Goal: Navigation & Orientation: Find specific page/section

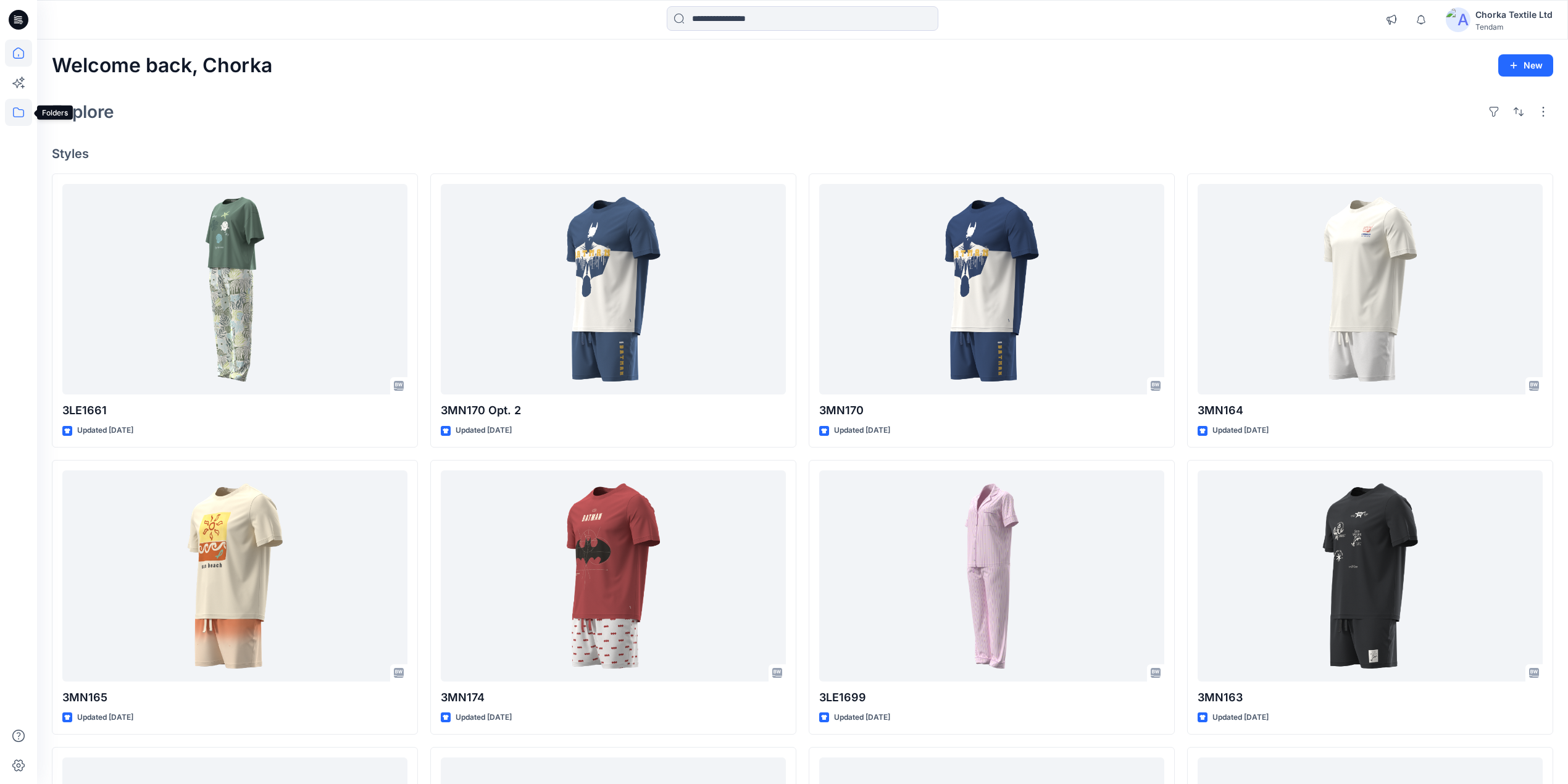
click at [21, 109] on icon at bounding box center [18, 112] width 11 height 9
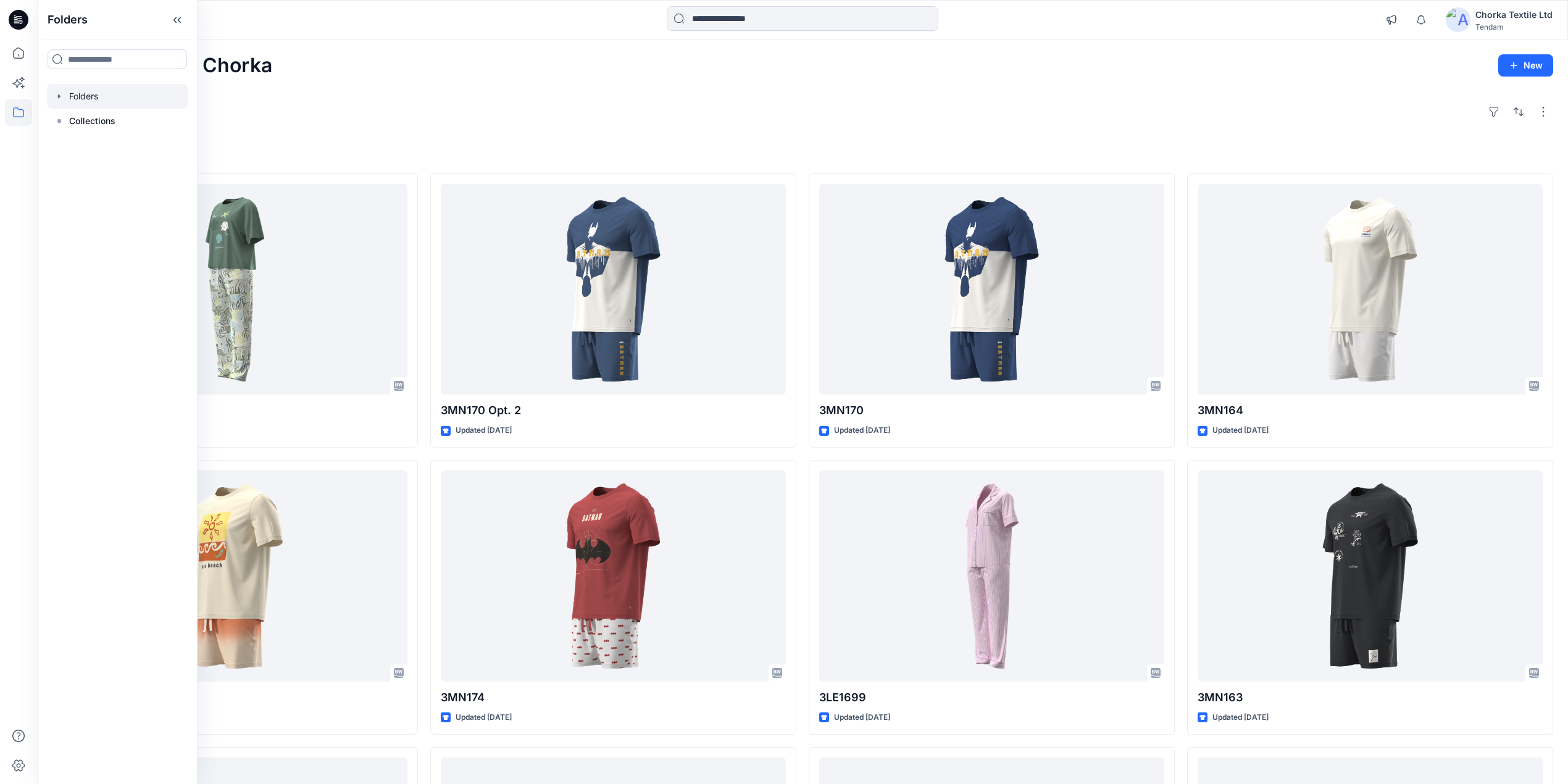
click at [94, 97] on div at bounding box center [117, 96] width 141 height 25
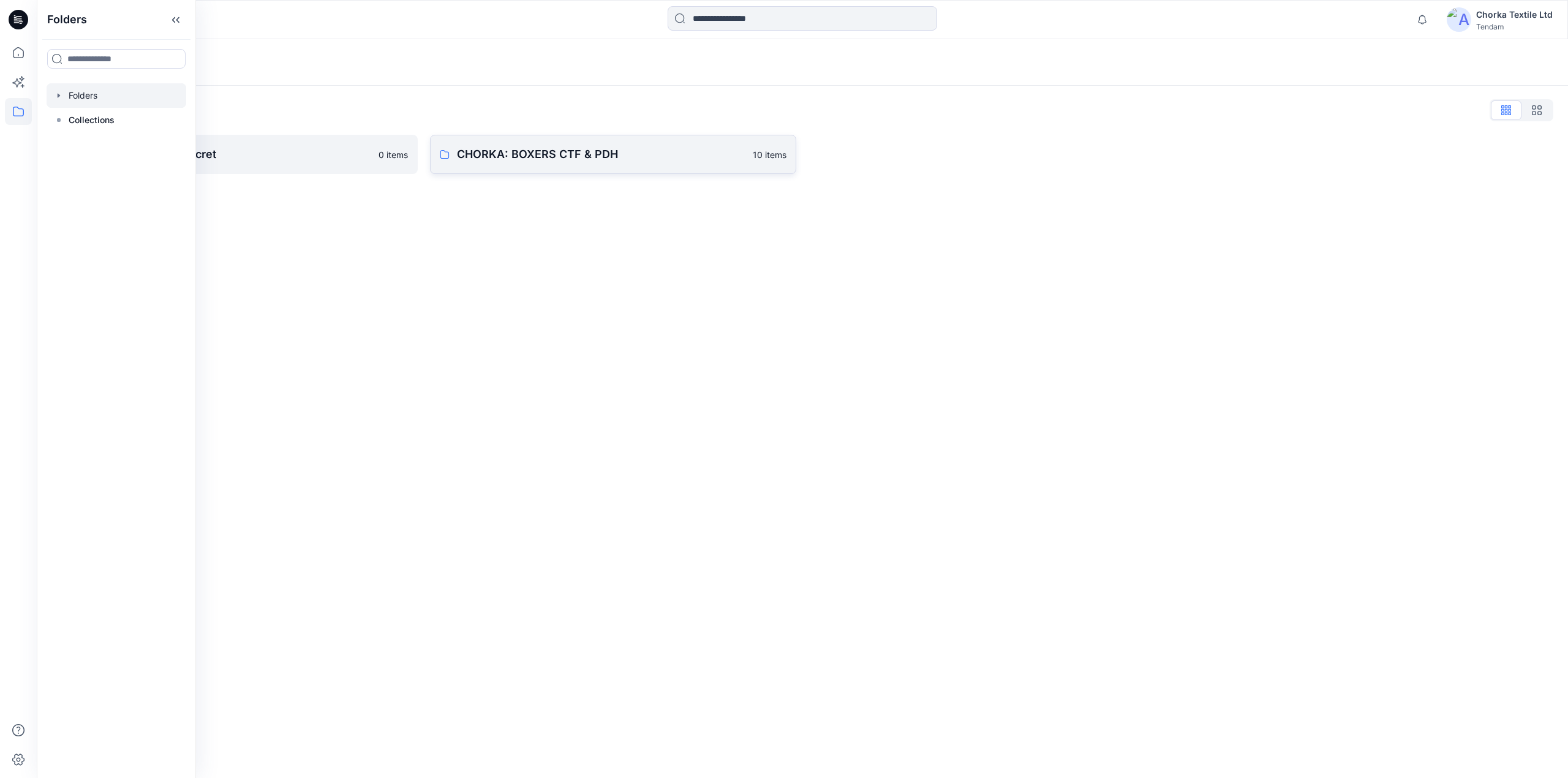
click at [606, 147] on p "CHORKA: BOXERS CTF & PDH" at bounding box center [601, 155] width 289 height 17
click at [305, 153] on p "CHORKA - Women'Secret" at bounding box center [224, 155] width 293 height 17
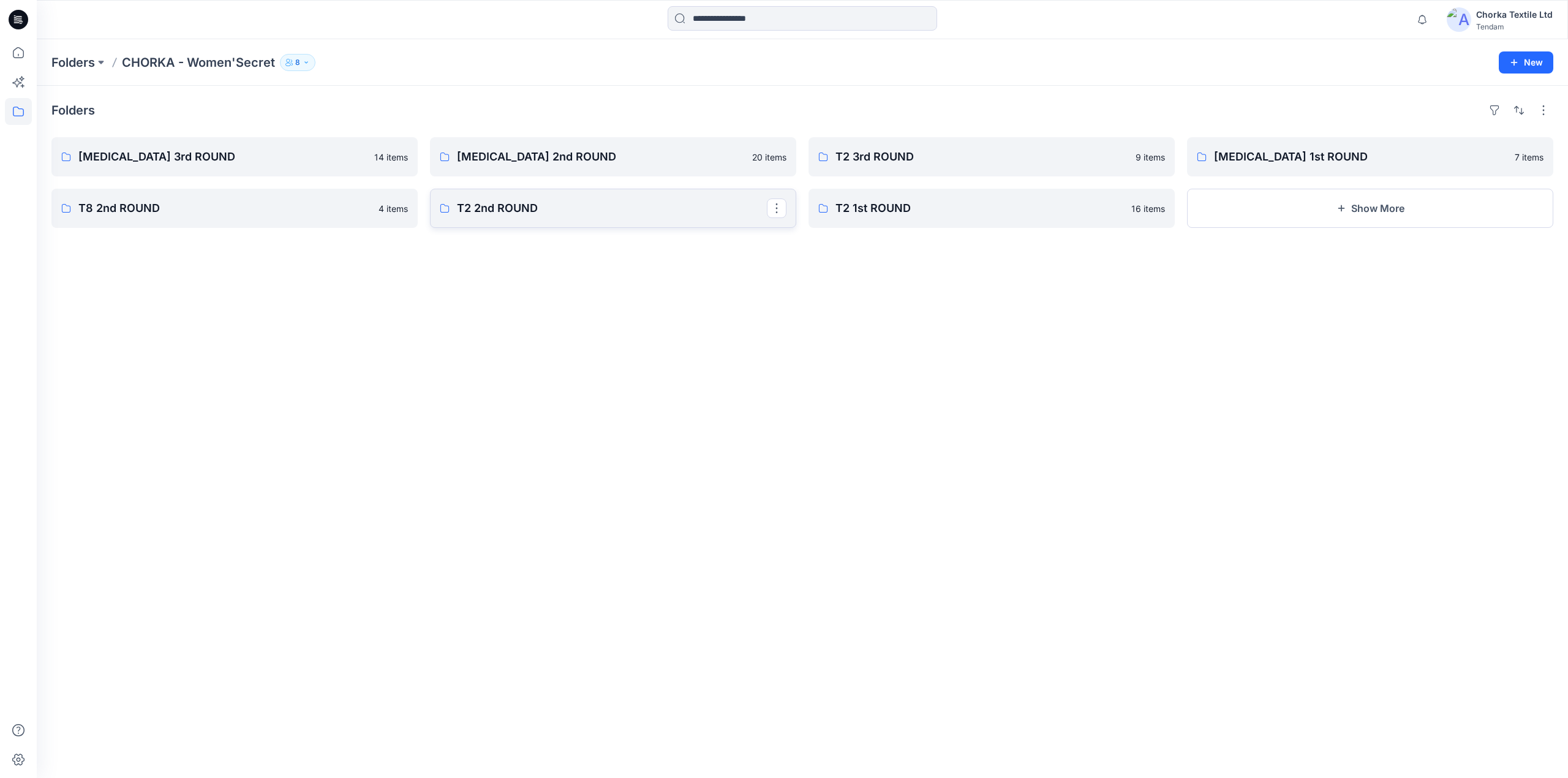
click at [526, 212] on p "T2 2nd ROUND" at bounding box center [611, 208] width 310 height 17
click at [501, 155] on p "[MEDICAL_DATA] 2nd ROUND" at bounding box center [611, 157] width 310 height 17
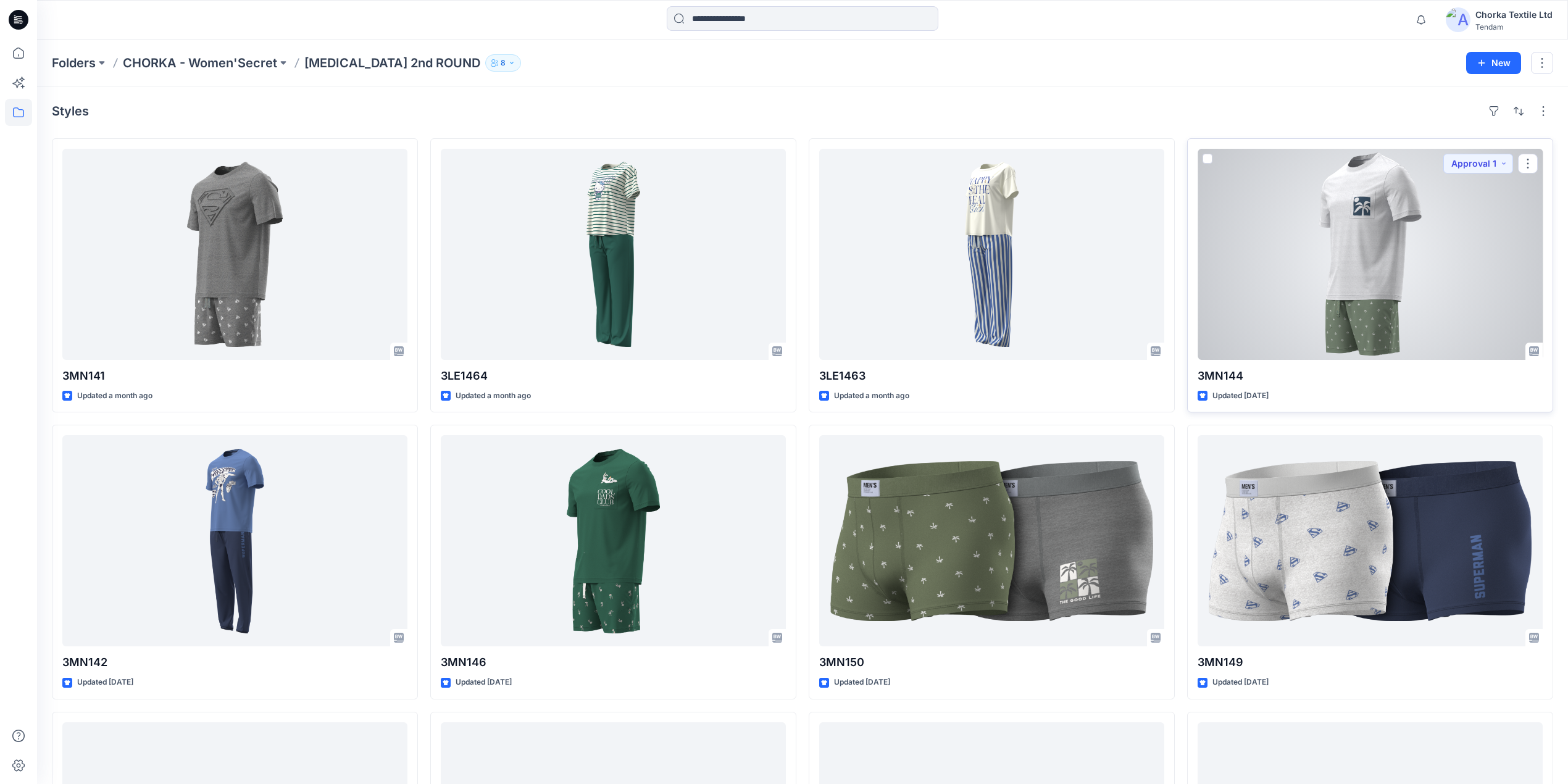
click at [1361, 241] on div at bounding box center [1370, 254] width 345 height 211
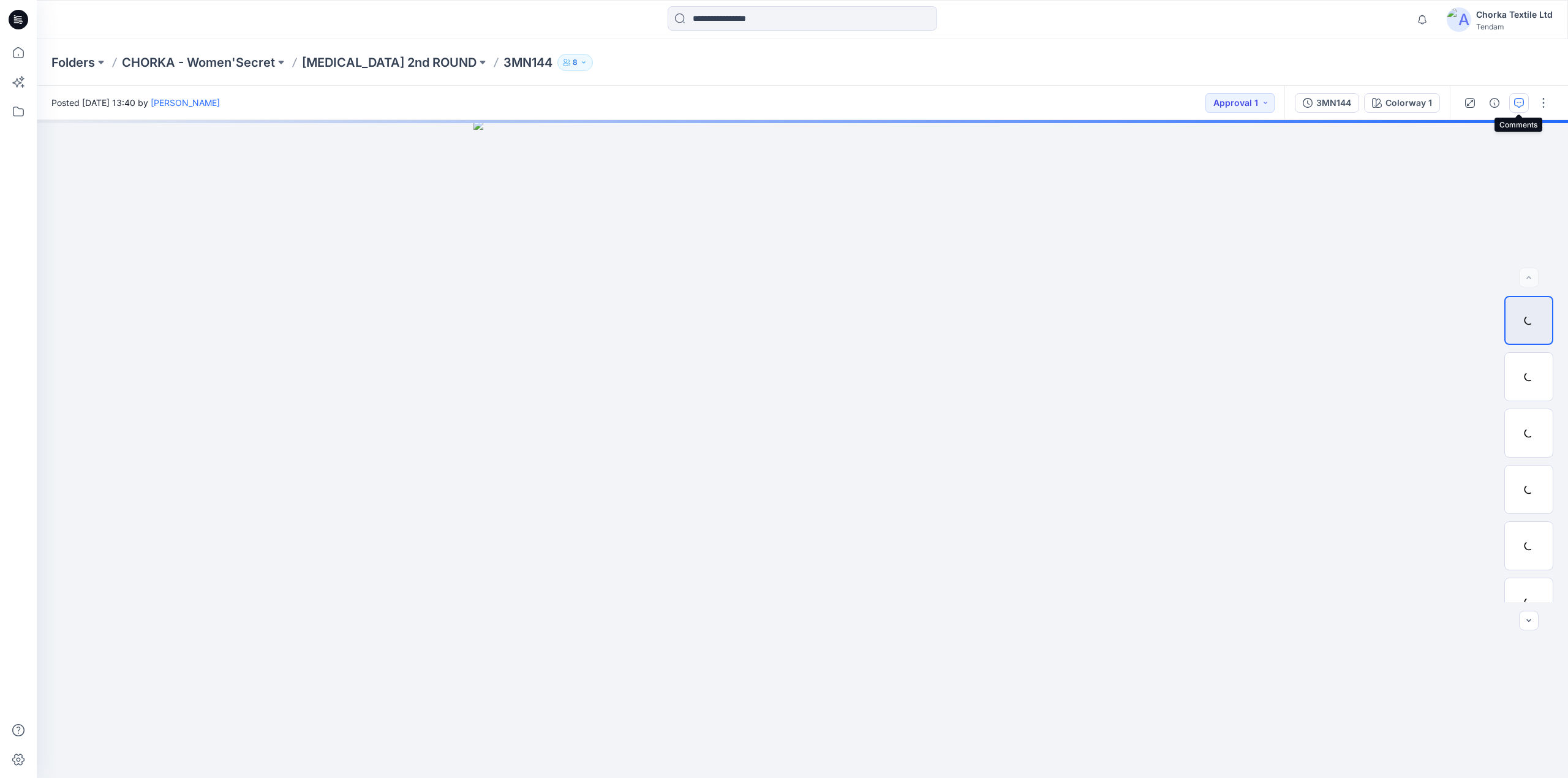
click at [1520, 99] on icon "button" at bounding box center [1519, 103] width 9 height 9
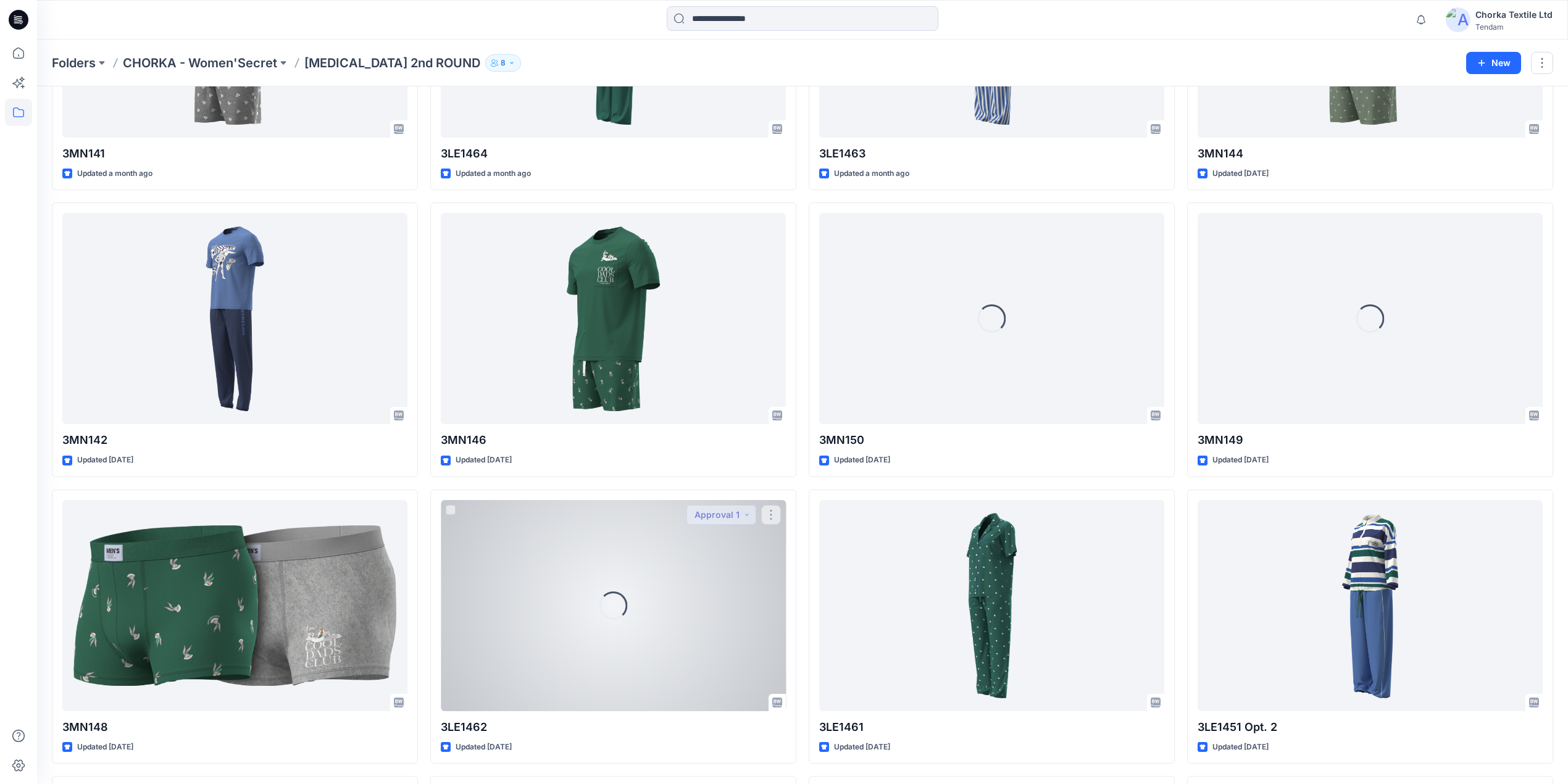
scroll to position [215, 0]
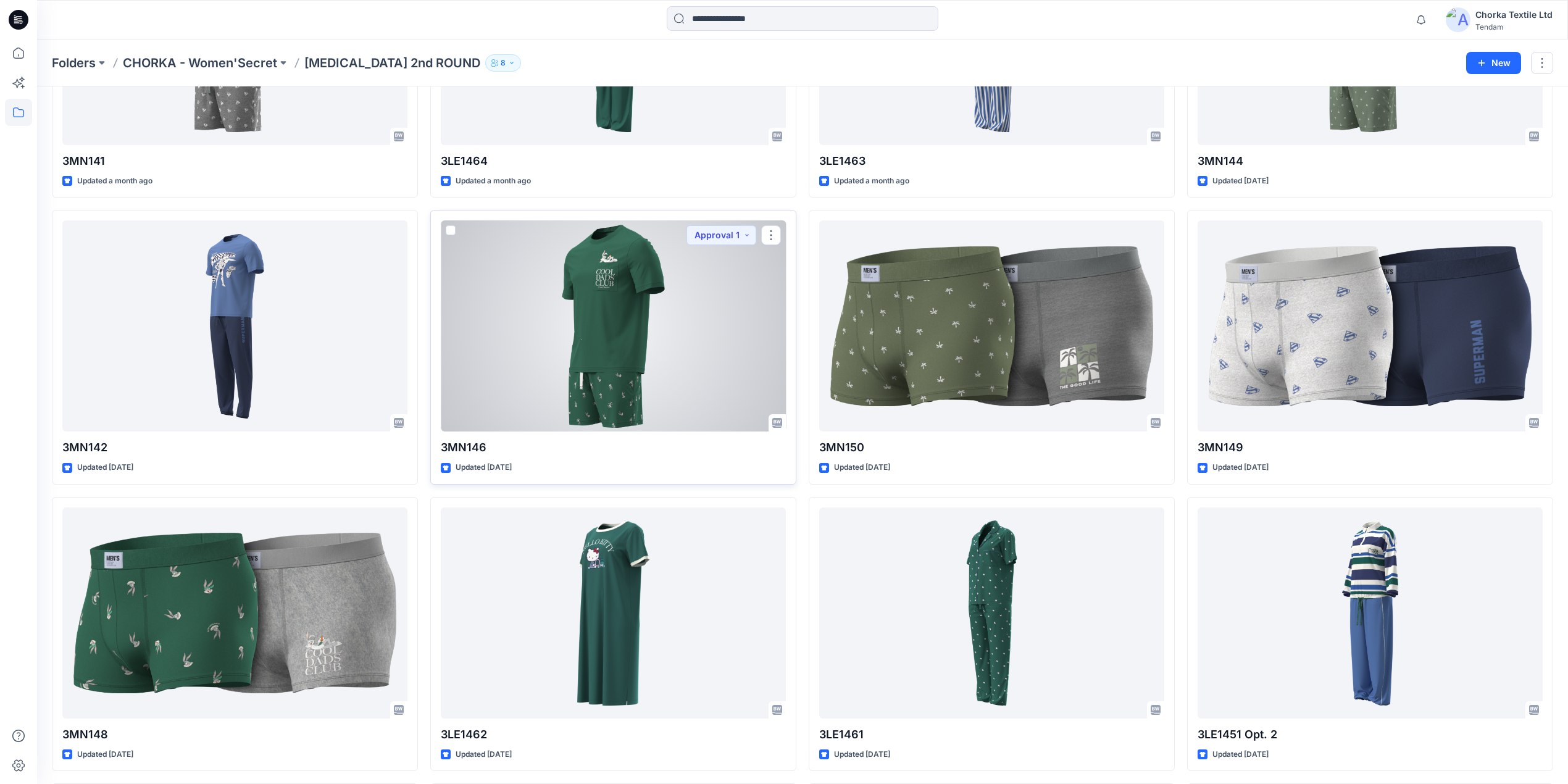
click at [574, 381] on div at bounding box center [613, 326] width 345 height 211
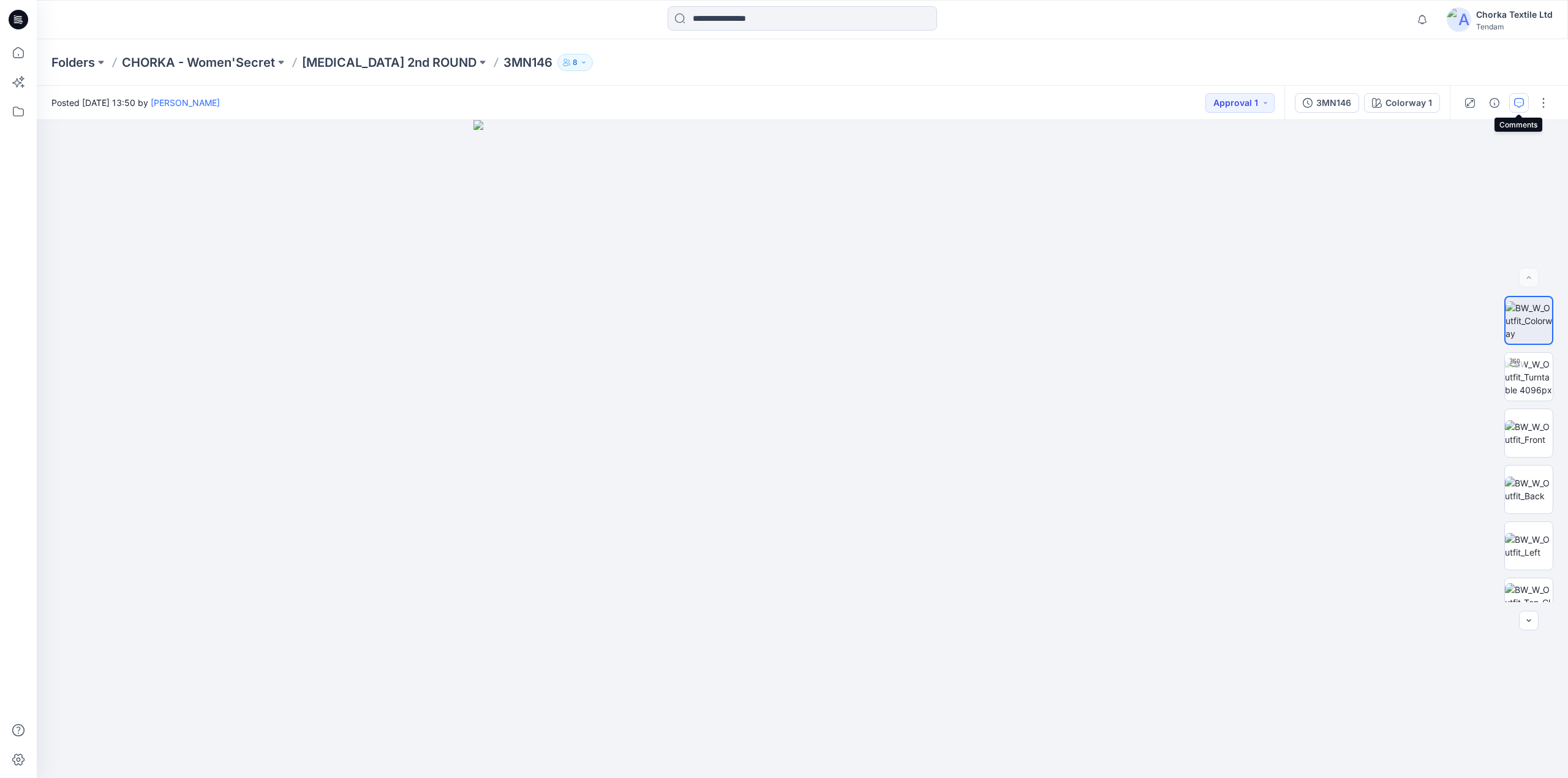
click at [1520, 102] on icon "button" at bounding box center [1519, 102] width 4 height 1
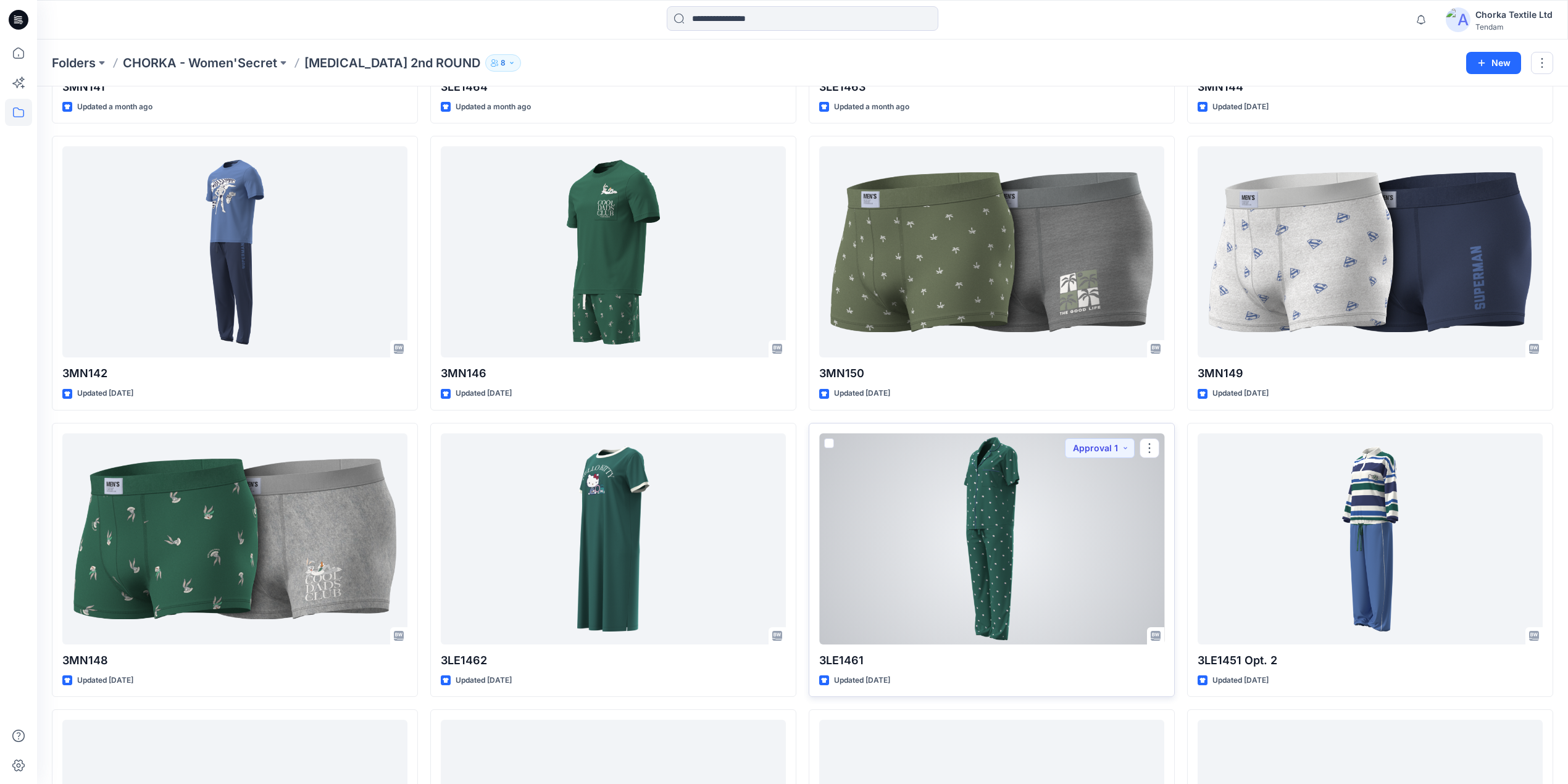
scroll to position [462, 0]
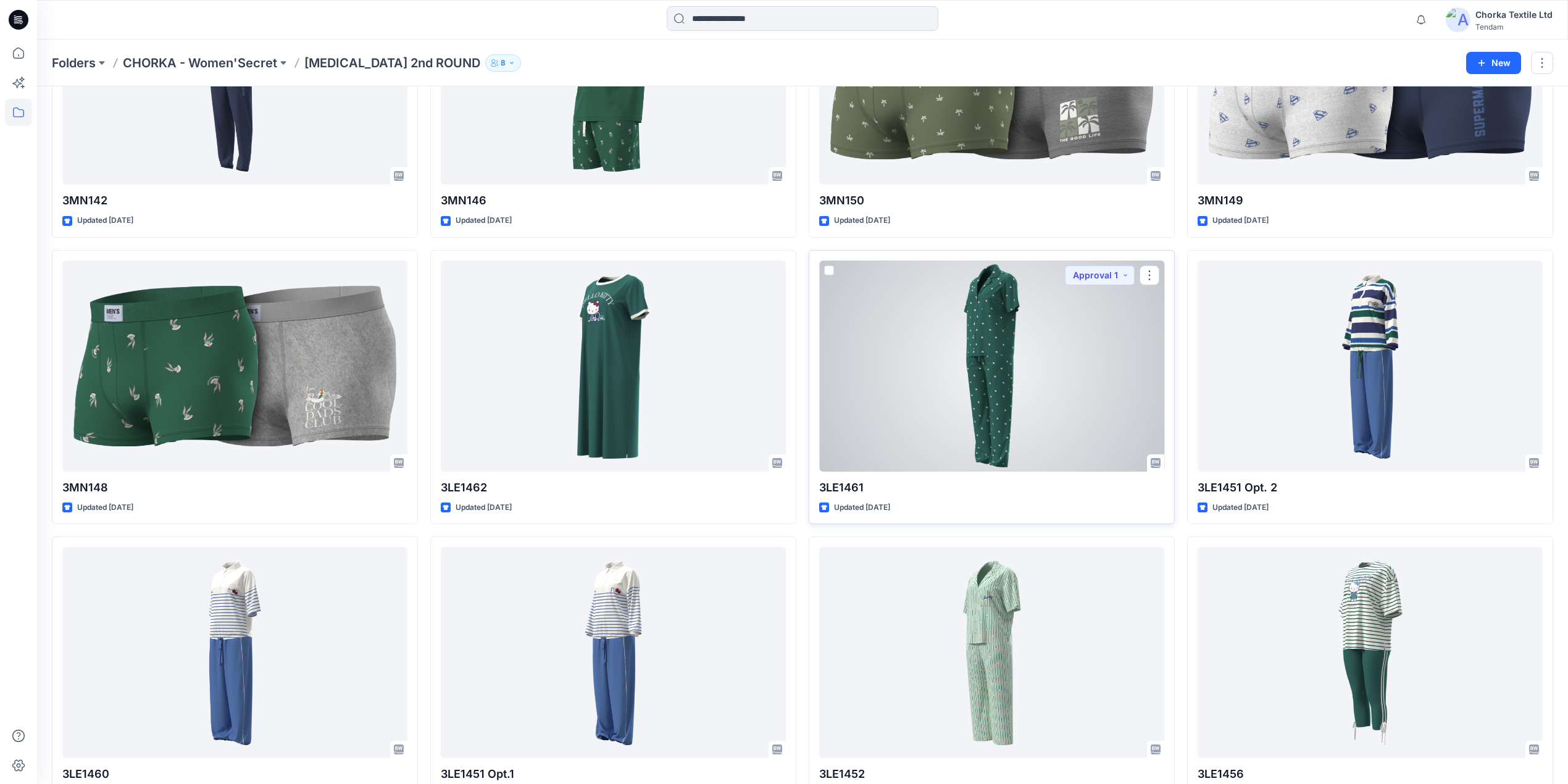
click at [961, 393] on div at bounding box center [992, 365] width 345 height 211
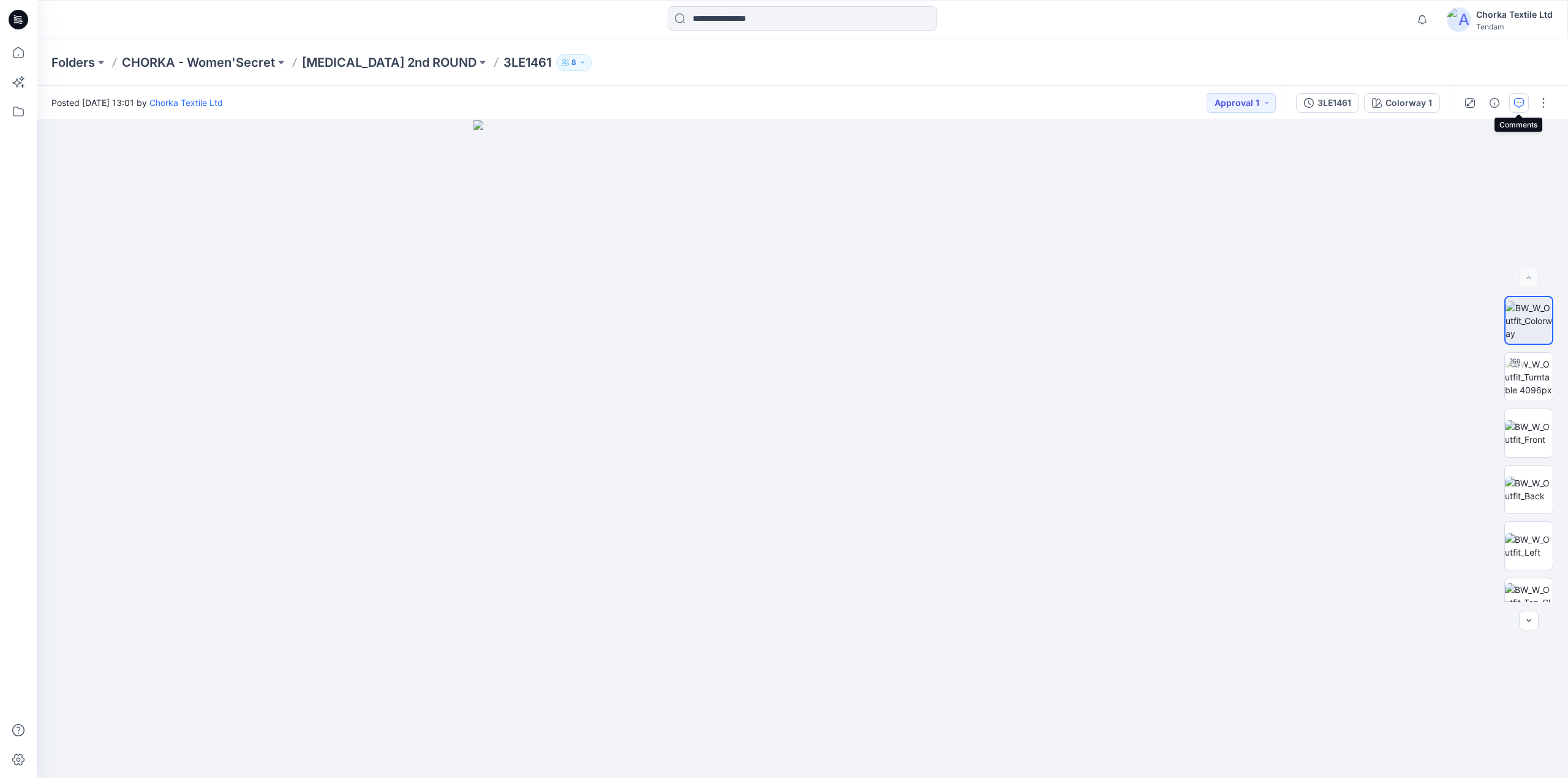
click at [1522, 106] on icon "button" at bounding box center [1519, 103] width 9 height 9
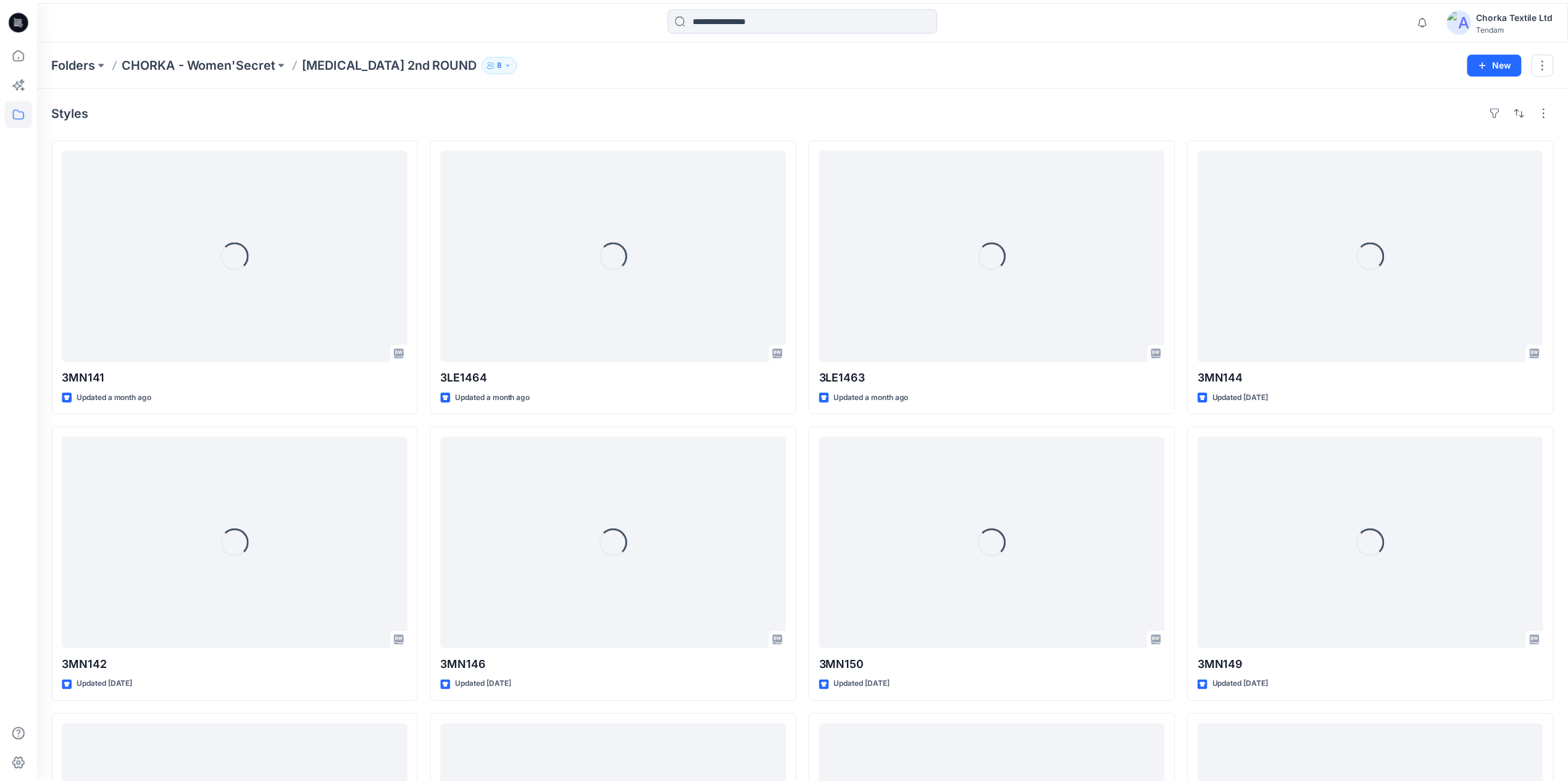
scroll to position [462, 0]
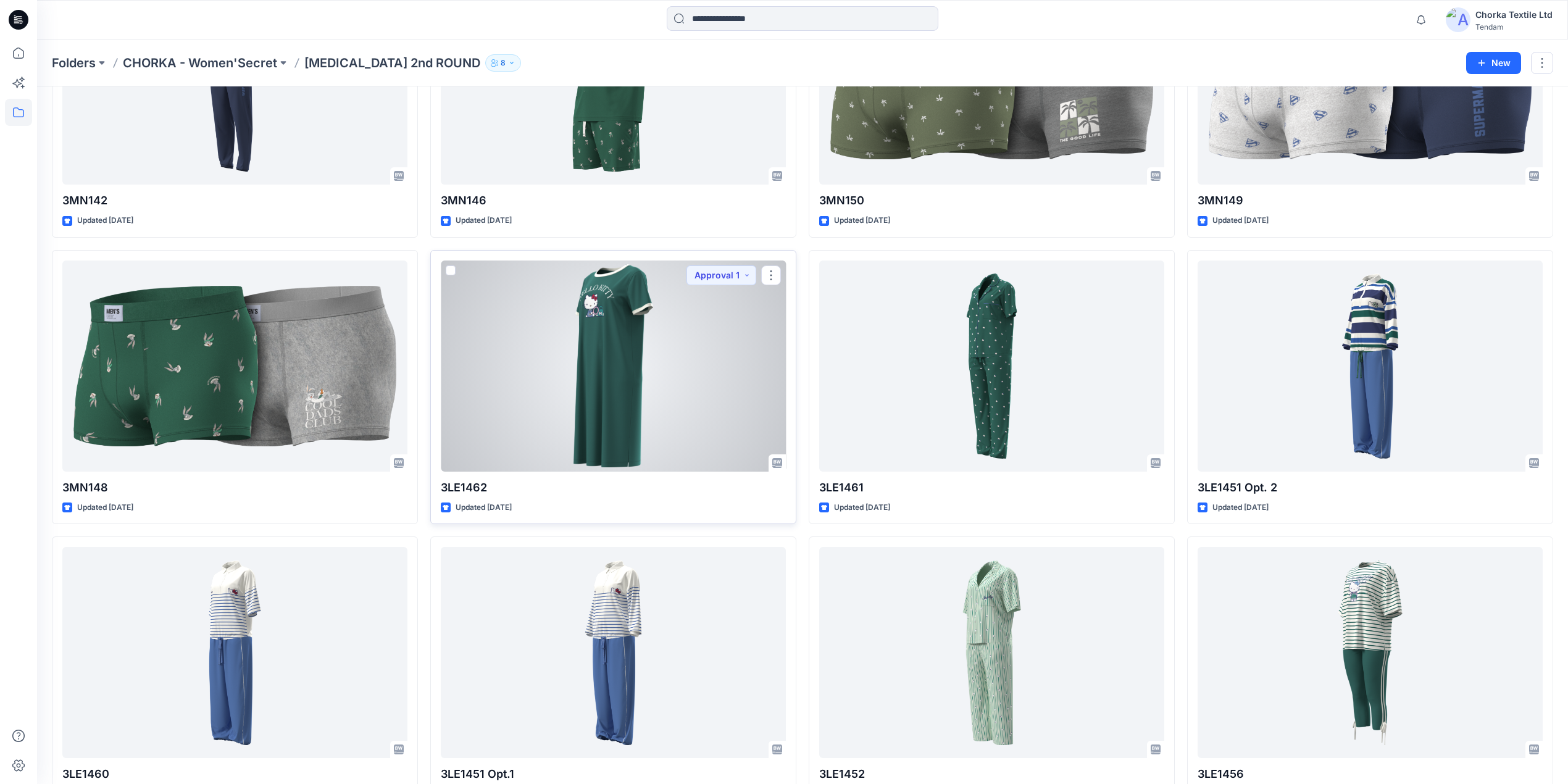
click at [648, 346] on div at bounding box center [613, 365] width 345 height 211
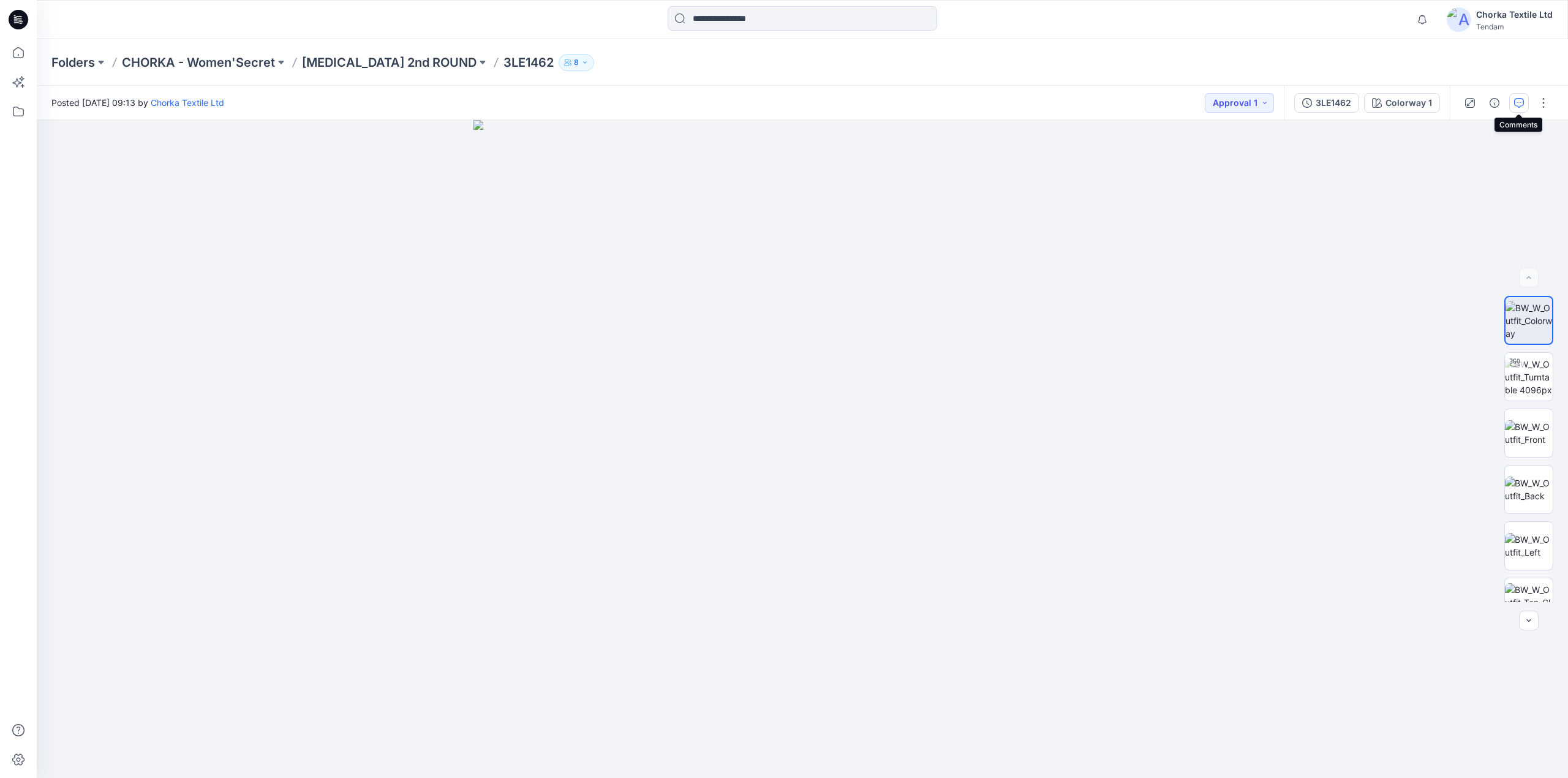
click at [1518, 103] on icon "button" at bounding box center [1519, 103] width 9 height 9
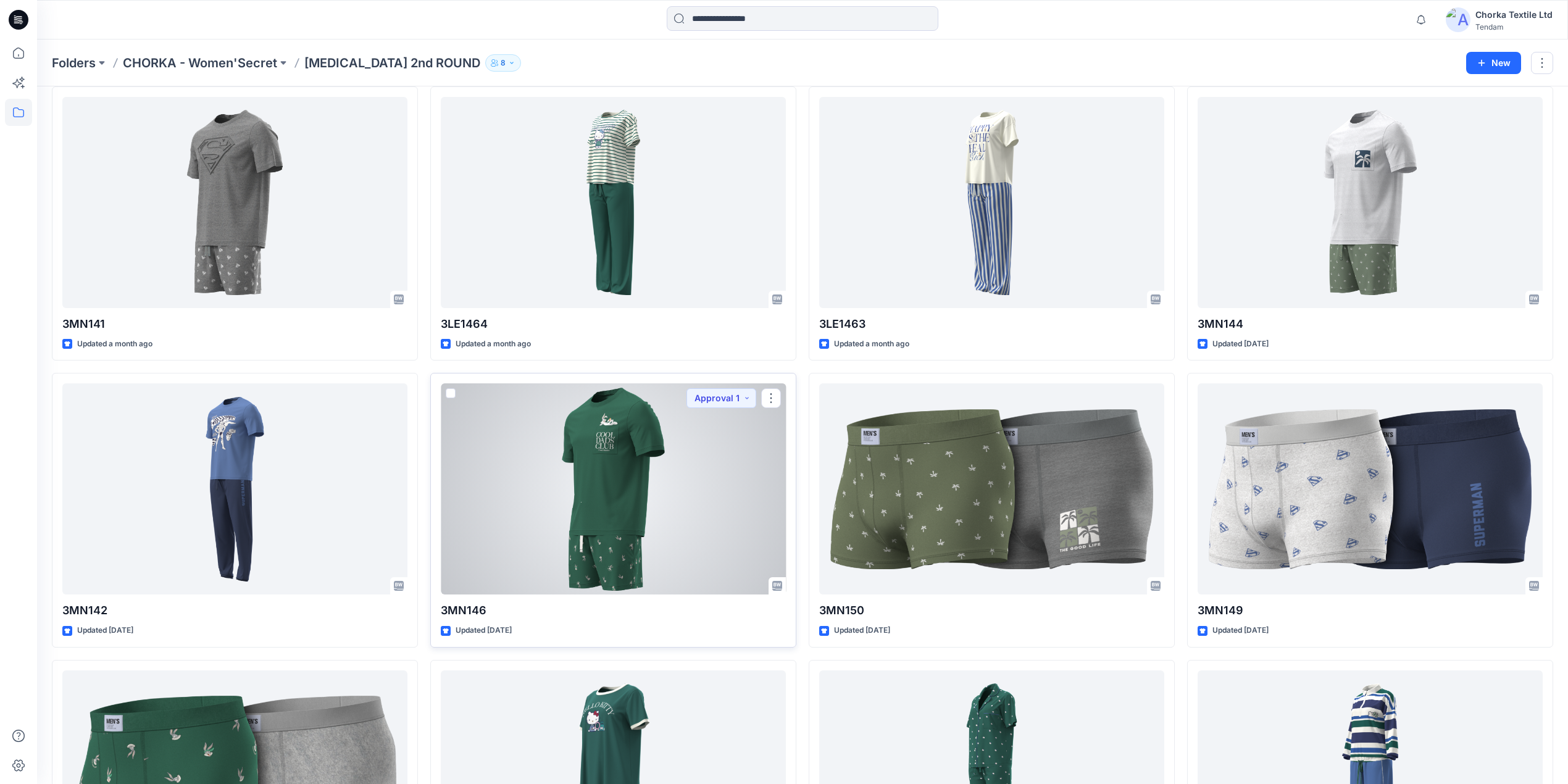
scroll to position [50, 0]
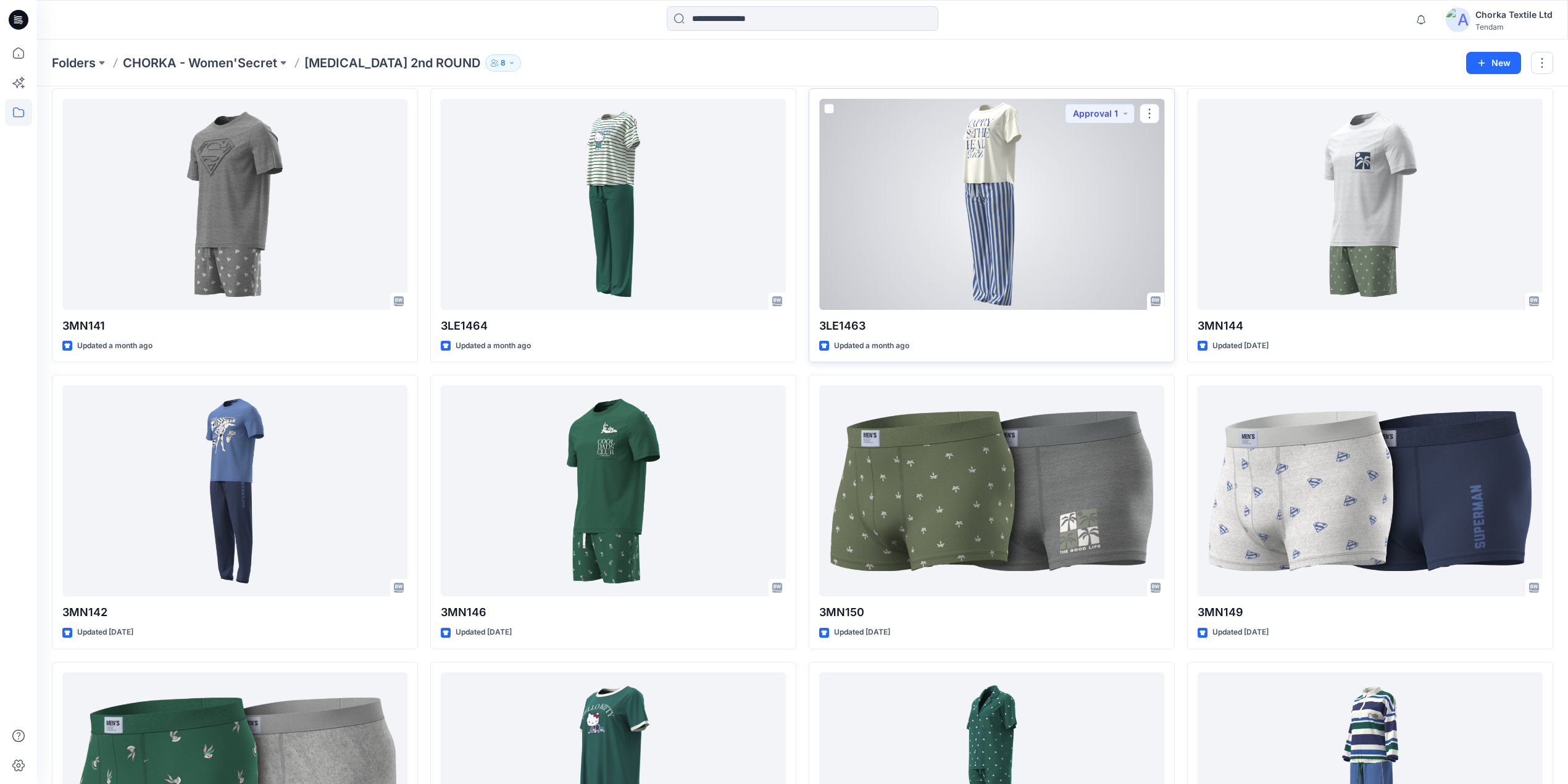
click at [1073, 226] on div at bounding box center [992, 204] width 345 height 211
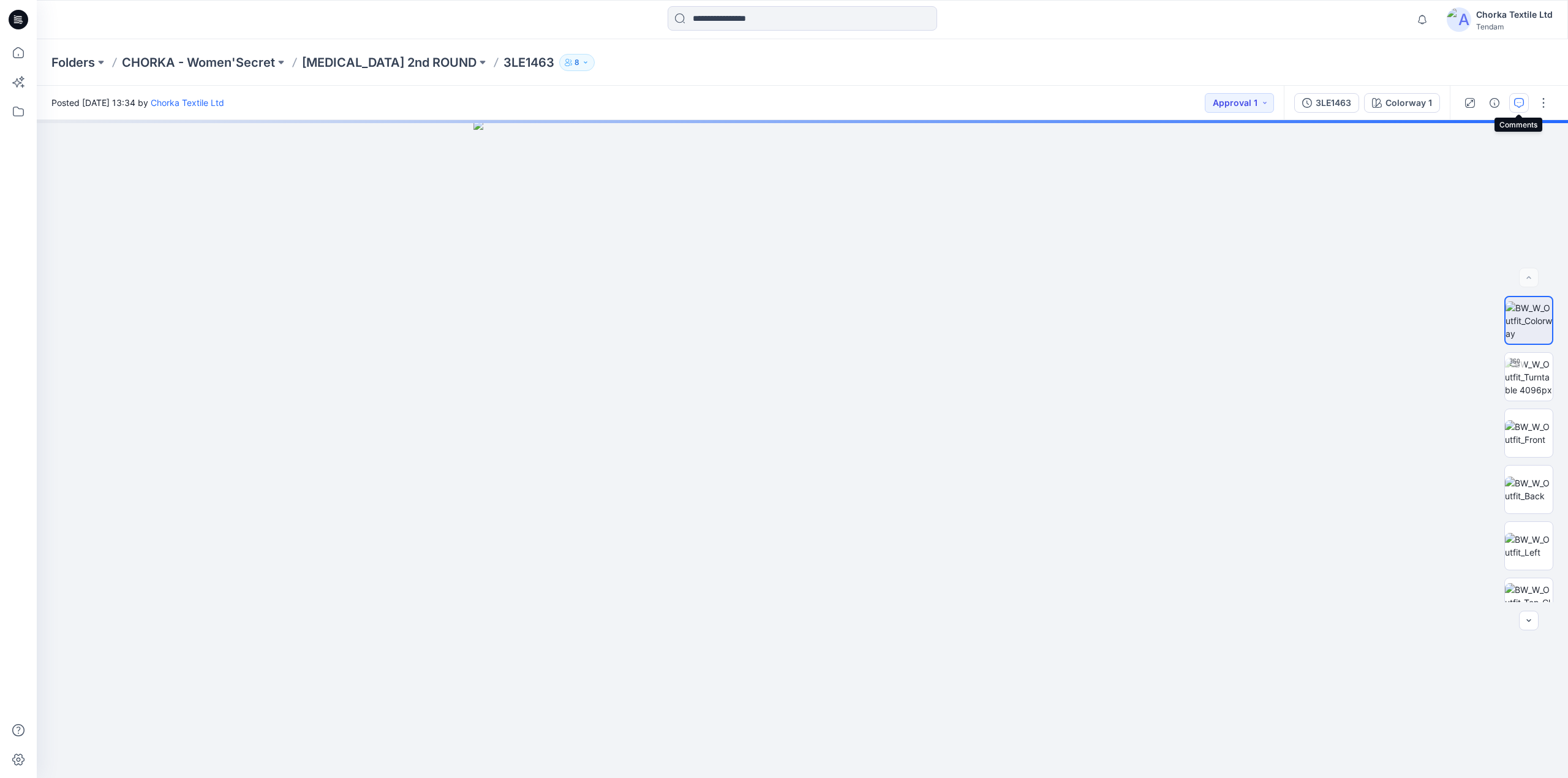
click at [1515, 97] on button "button" at bounding box center [1519, 103] width 20 height 20
